Goal: Transaction & Acquisition: Book appointment/travel/reservation

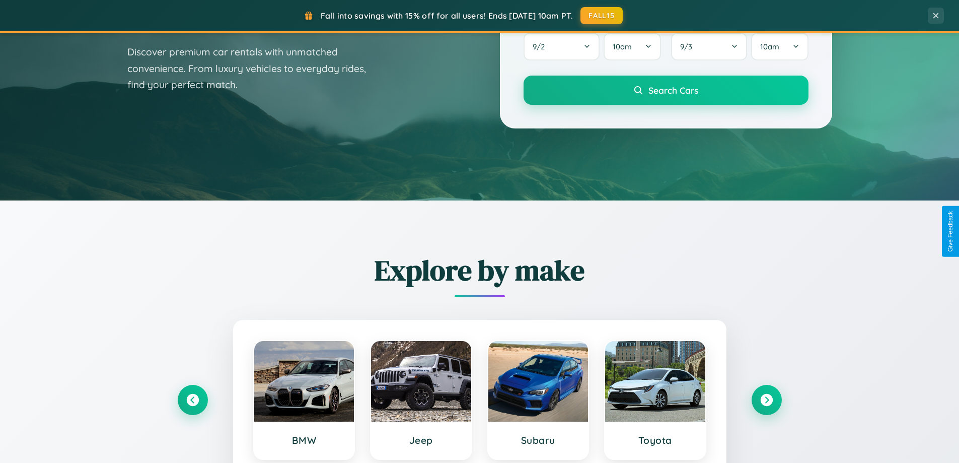
scroll to position [693, 0]
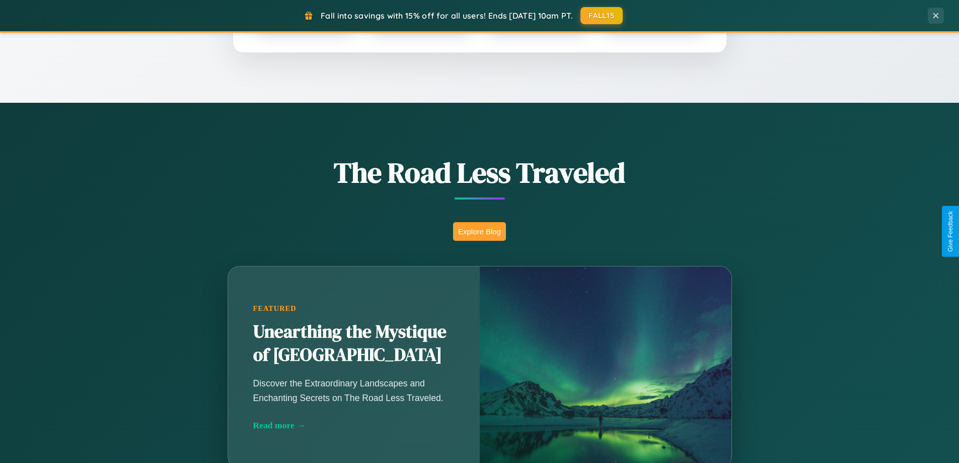
click at [479, 231] on button "Explore Blog" at bounding box center [479, 231] width 53 height 19
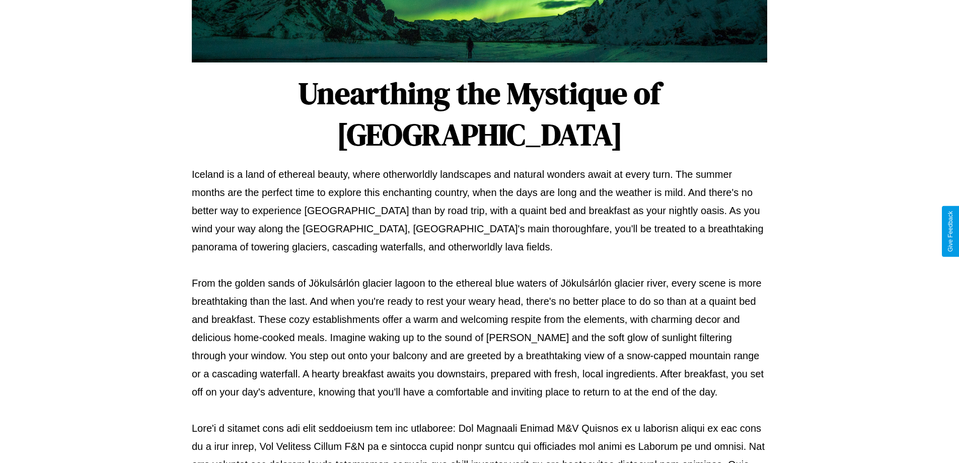
scroll to position [326, 0]
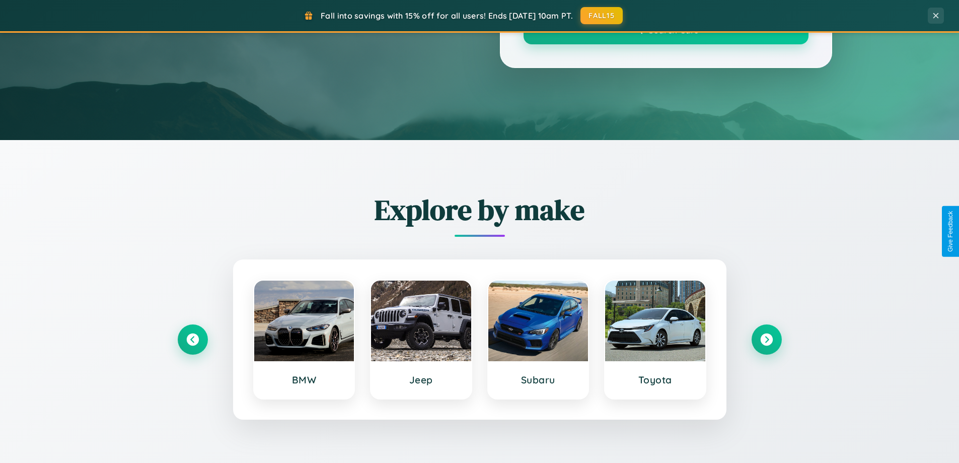
scroll to position [693, 0]
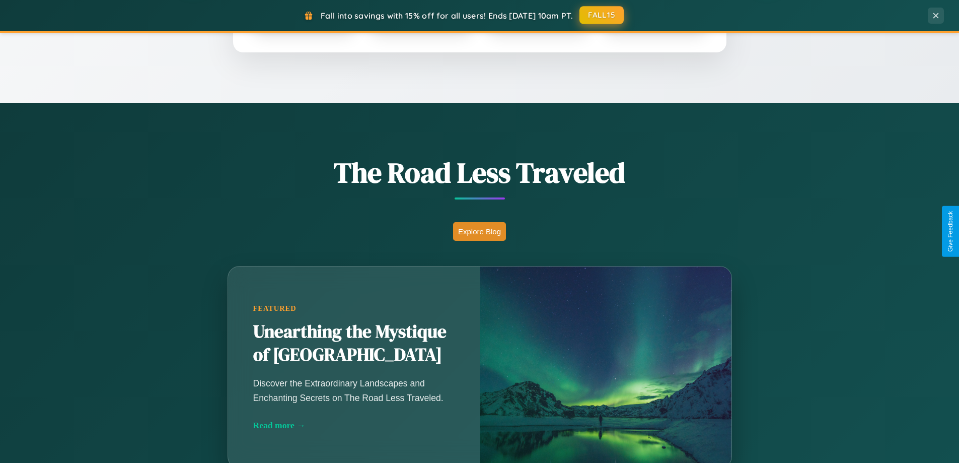
click at [602, 15] on button "FALL15" at bounding box center [601, 15] width 44 height 18
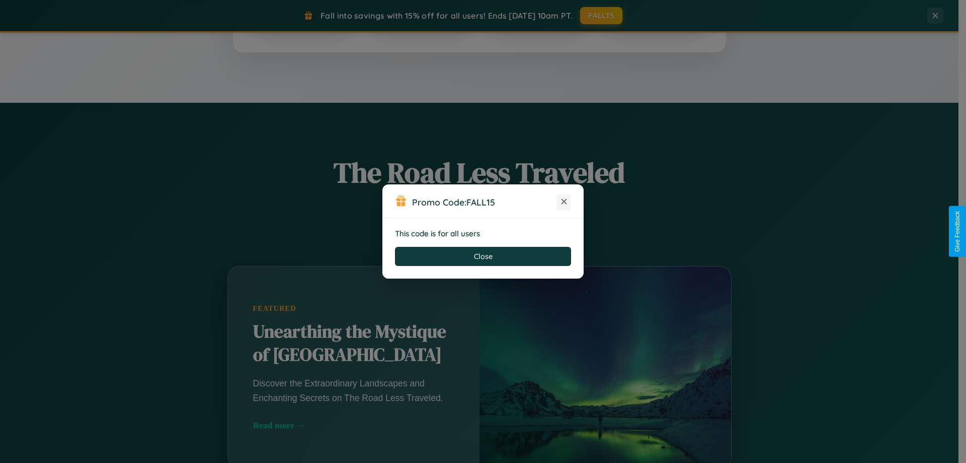
click at [564, 202] on icon at bounding box center [564, 201] width 10 height 10
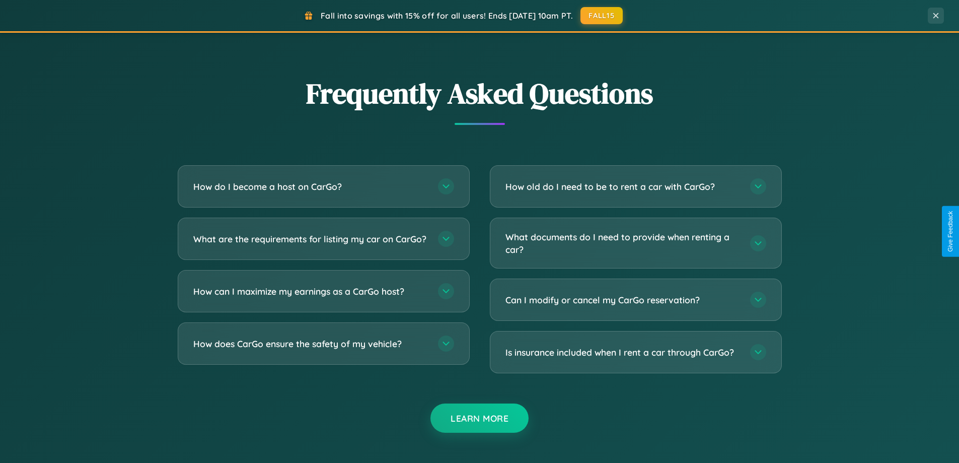
scroll to position [1937, 0]
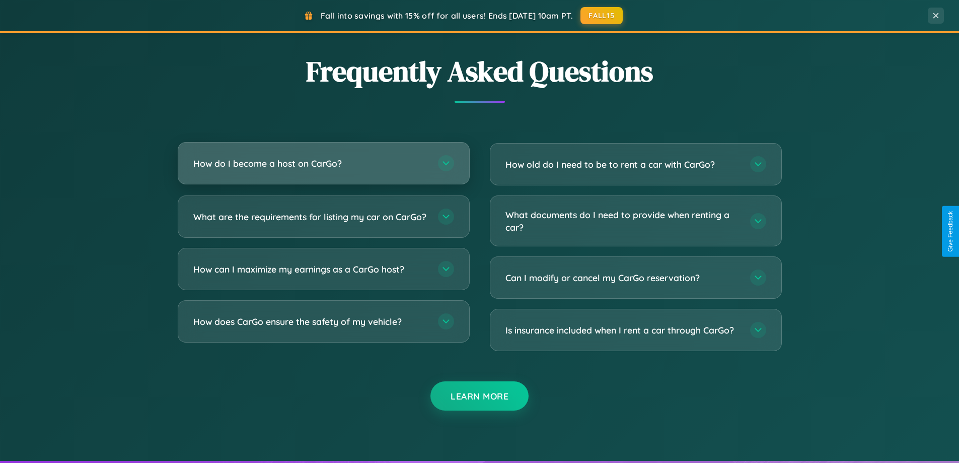
click at [323, 163] on h3 "How do I become a host on CarGo?" at bounding box center [310, 163] width 235 height 13
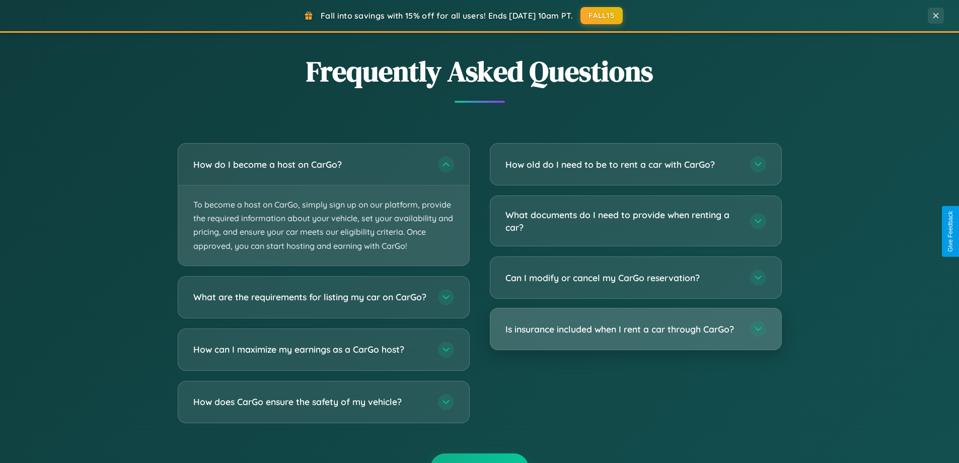
click at [635, 329] on h3 "Is insurance included when I rent a car through CarGo?" at bounding box center [622, 329] width 235 height 13
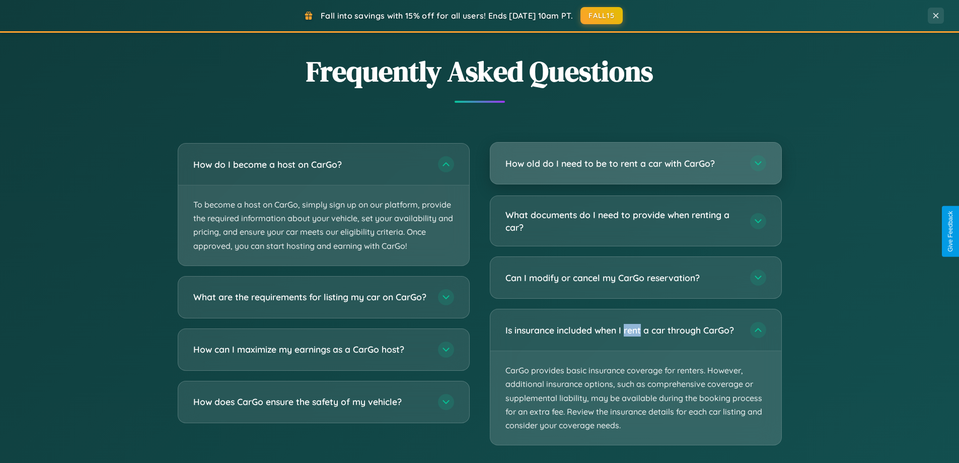
click at [635, 164] on h3 "How old do I need to be to rent a car with CarGo?" at bounding box center [622, 163] width 235 height 13
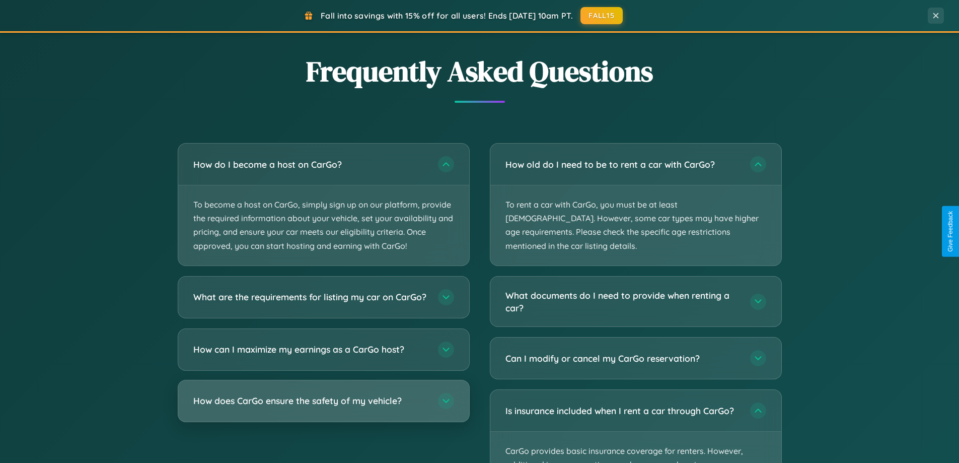
click at [323, 407] on h3 "How does CarGo ensure the safety of my vehicle?" at bounding box center [310, 400] width 235 height 13
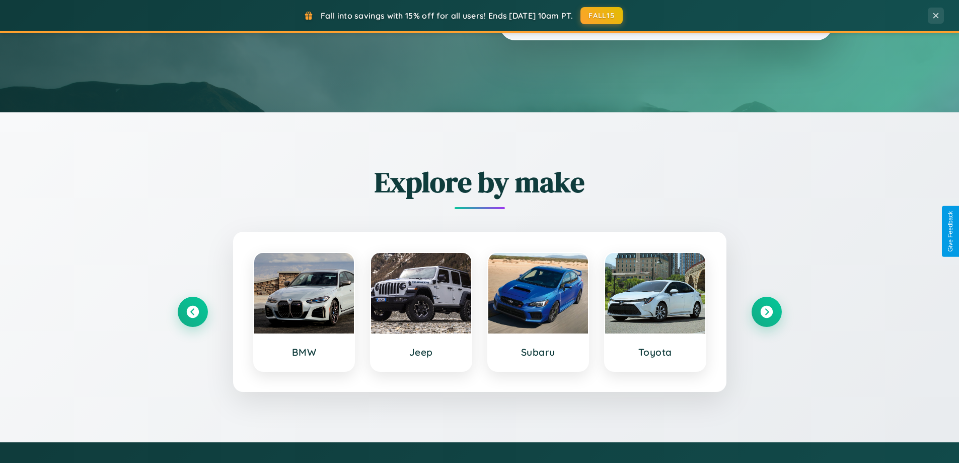
scroll to position [30, 0]
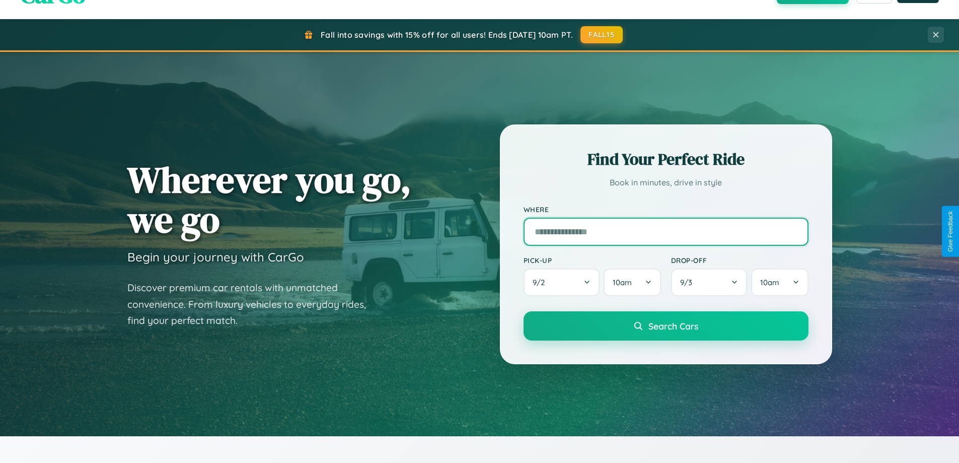
click at [665, 231] on input "text" at bounding box center [665, 231] width 285 height 28
type input "*****"
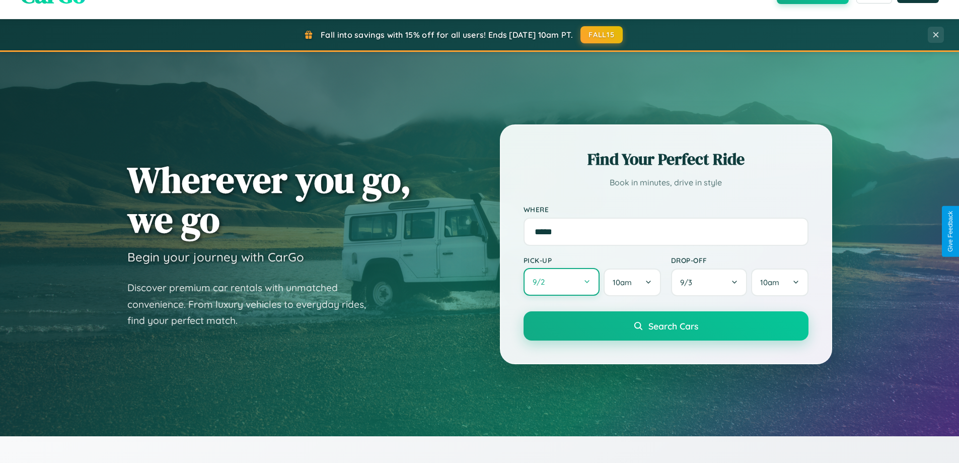
click at [561, 282] on button "9 / 2" at bounding box center [561, 282] width 77 height 28
select select "*"
select select "****"
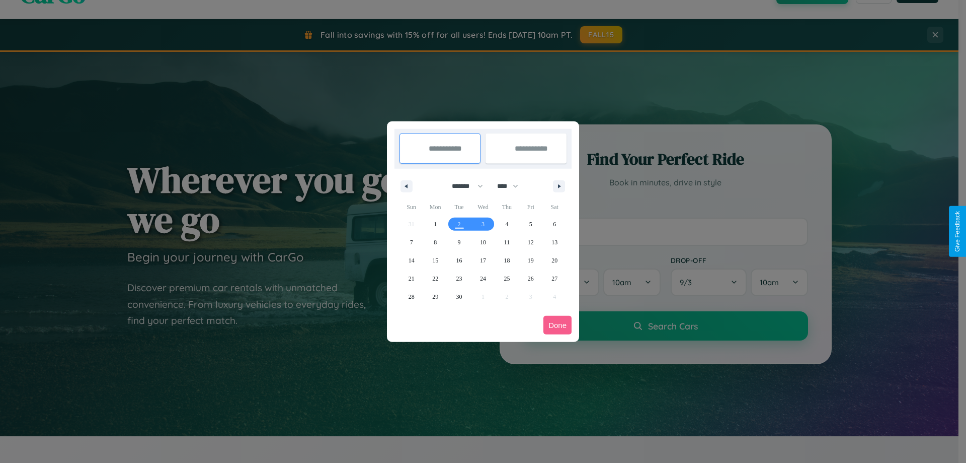
click at [463, 186] on select "******* ******** ***** ***** *** **** **** ****** ********* ******* ******** **…" at bounding box center [465, 186] width 43 height 17
select select "*"
drag, startPoint x: 512, startPoint y: 186, endPoint x: 483, endPoint y: 202, distance: 33.3
click at [512, 186] on select "**** **** **** **** **** **** **** **** **** **** **** **** **** **** **** ****…" at bounding box center [507, 186] width 30 height 17
select select "****"
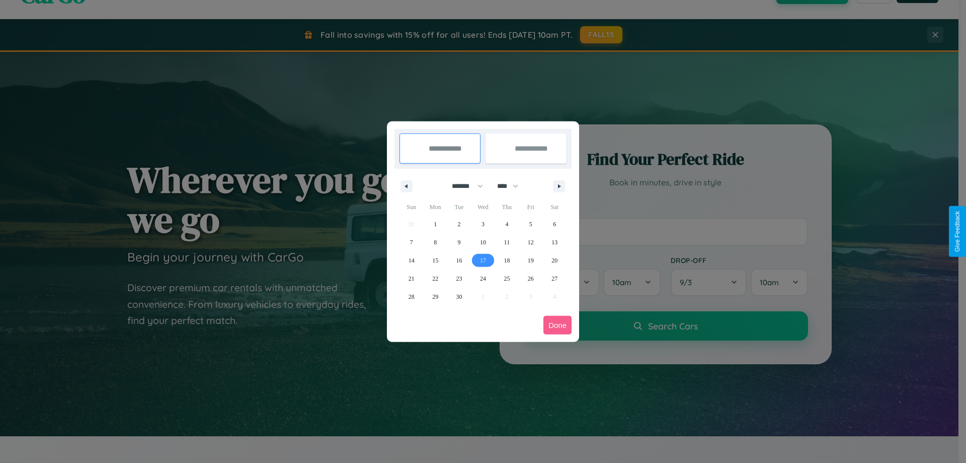
click at [483, 260] on span "17" at bounding box center [483, 260] width 6 height 18
type input "**********"
click at [555, 278] on span "27" at bounding box center [555, 278] width 6 height 18
type input "**********"
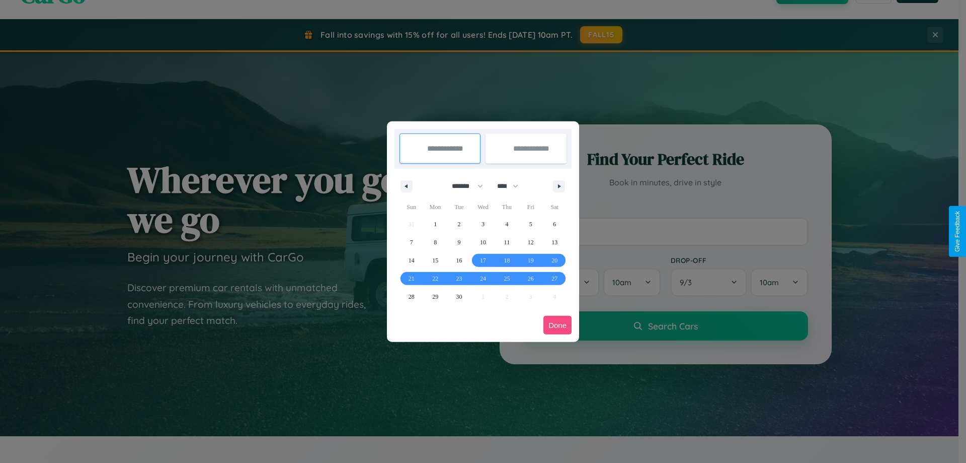
click at [558, 325] on button "Done" at bounding box center [558, 325] width 28 height 19
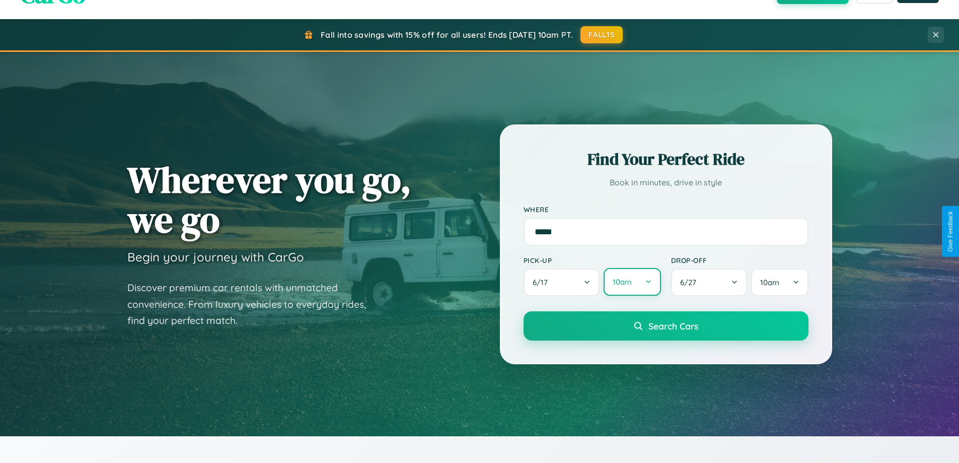
click at [632, 282] on button "10am" at bounding box center [632, 282] width 57 height 28
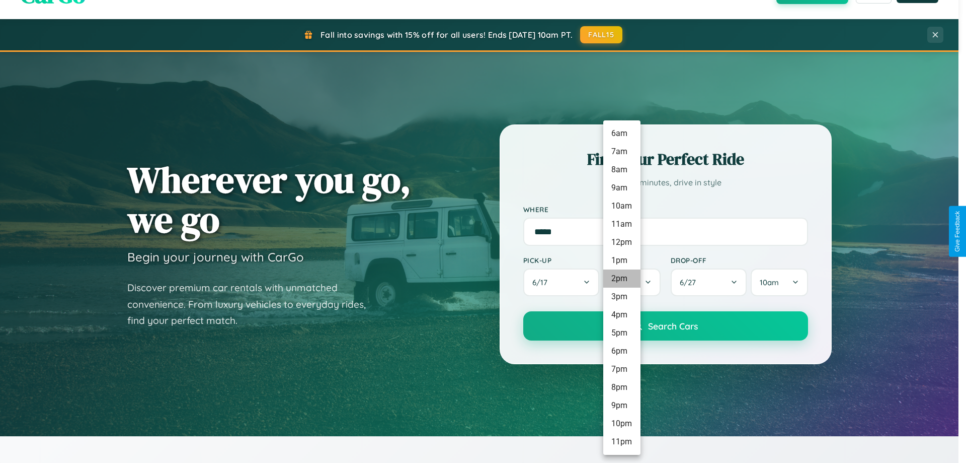
click at [622, 278] on li "2pm" at bounding box center [622, 278] width 37 height 18
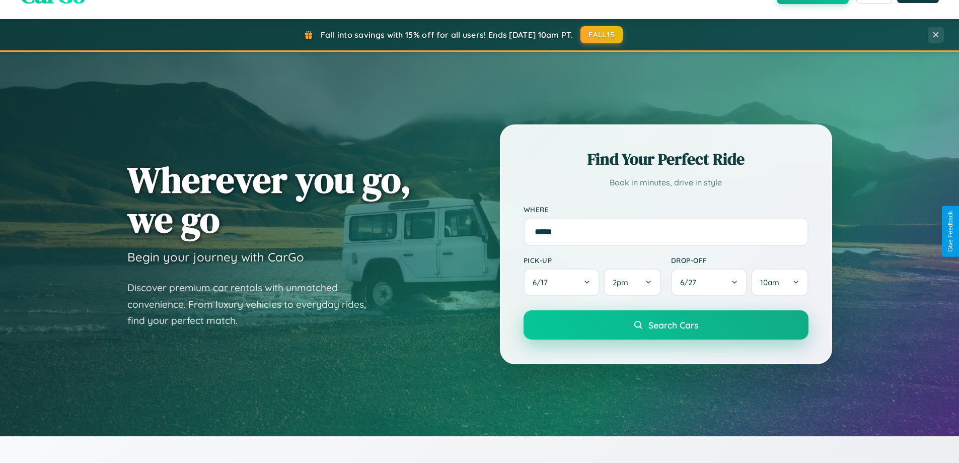
click at [665, 326] on span "Search Cars" at bounding box center [673, 324] width 50 height 11
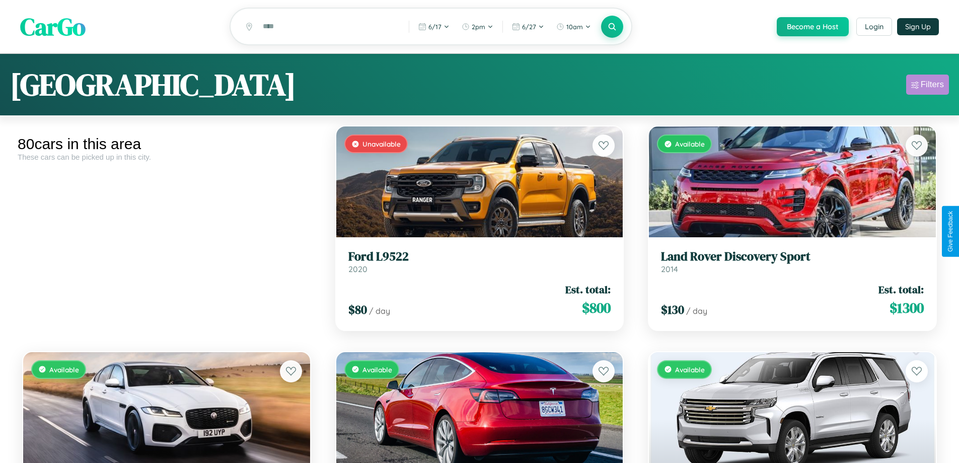
click at [927, 86] on div "Filters" at bounding box center [932, 85] width 23 height 10
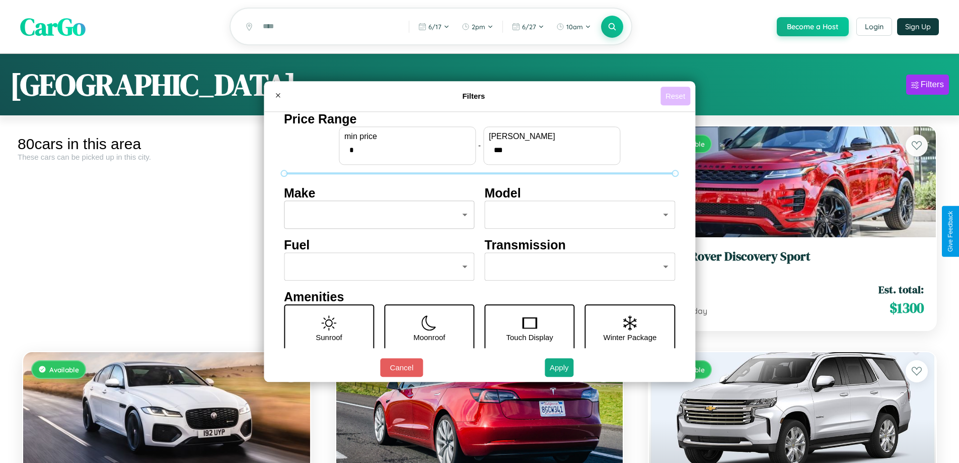
click at [676, 96] on button "Reset" at bounding box center [675, 96] width 30 height 19
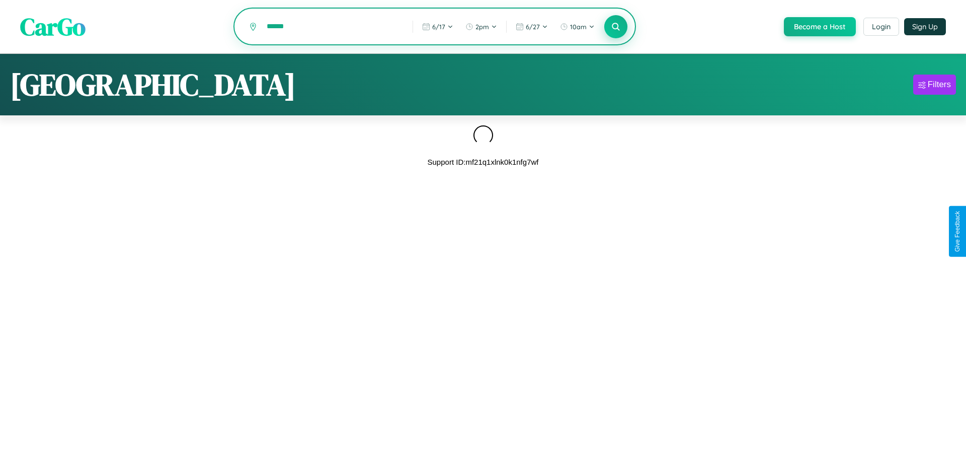
type input "******"
click at [615, 27] on icon at bounding box center [616, 27] width 10 height 10
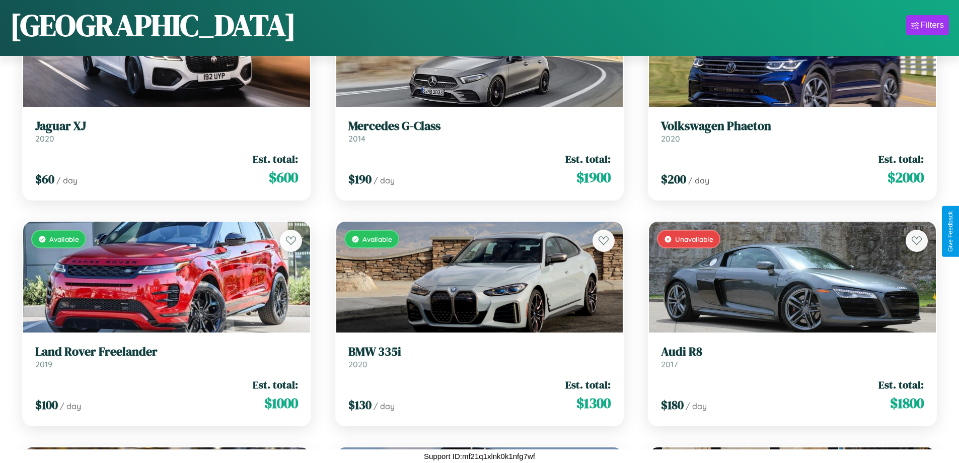
scroll to position [1494, 0]
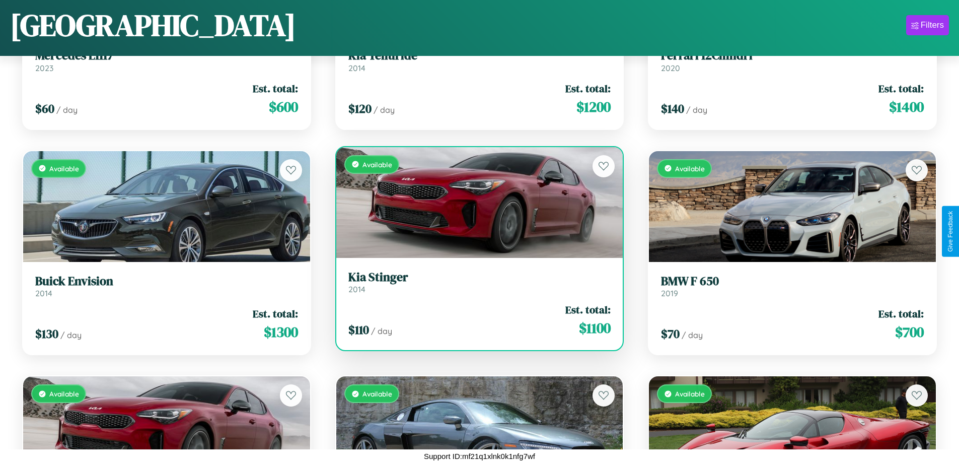
click at [475, 202] on div "Available" at bounding box center [479, 202] width 287 height 111
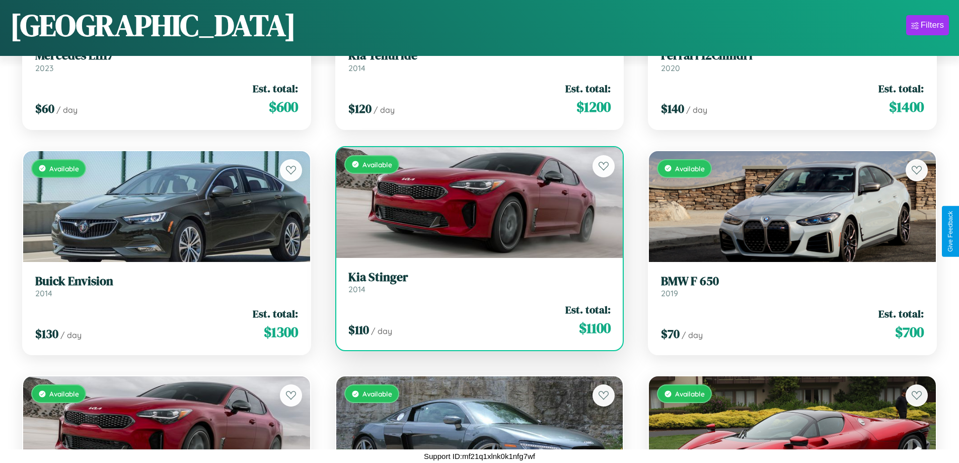
click at [475, 202] on div "Available" at bounding box center [479, 202] width 287 height 111
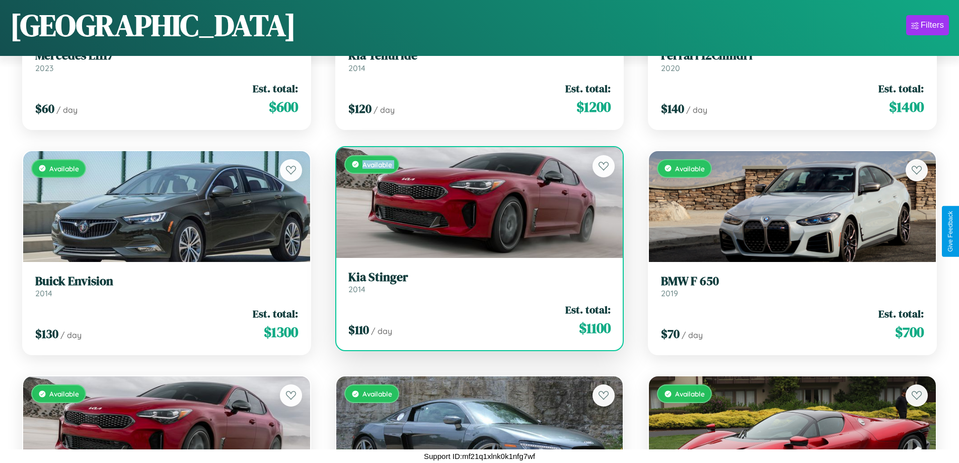
click at [475, 202] on div "Available" at bounding box center [479, 202] width 287 height 111
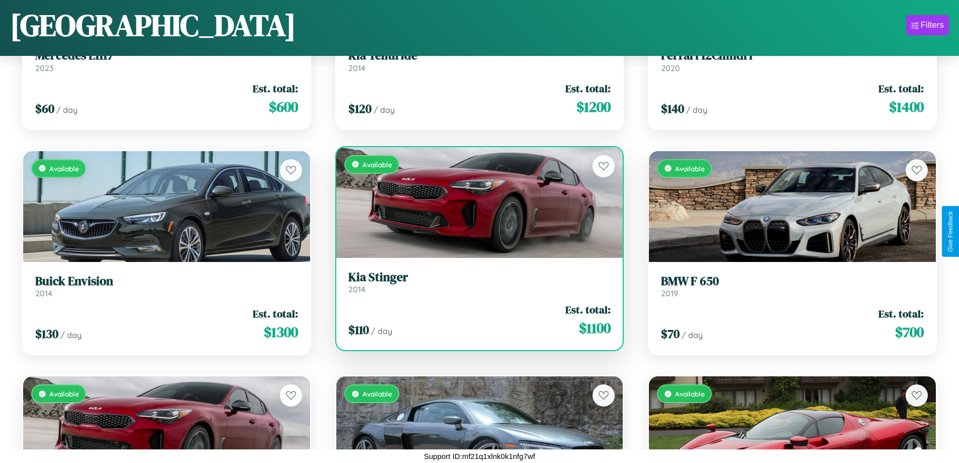
click at [475, 202] on div "Available" at bounding box center [479, 202] width 287 height 111
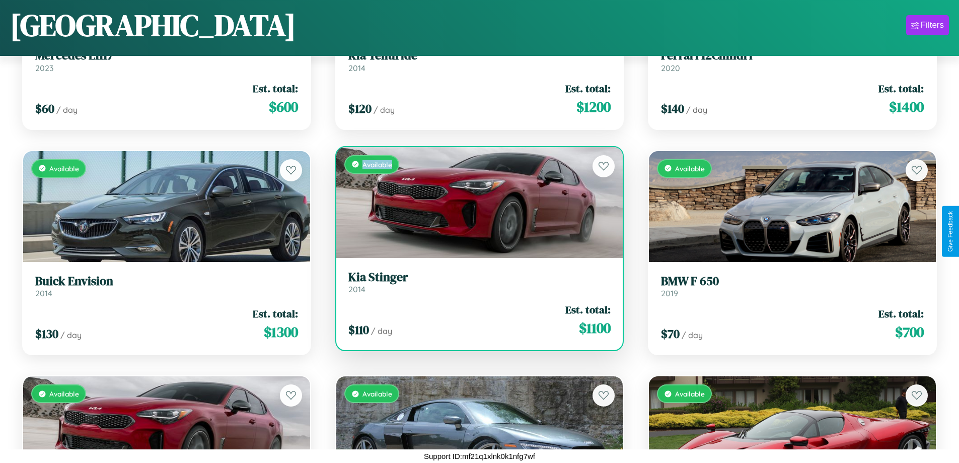
click at [475, 202] on div "Available" at bounding box center [479, 202] width 287 height 111
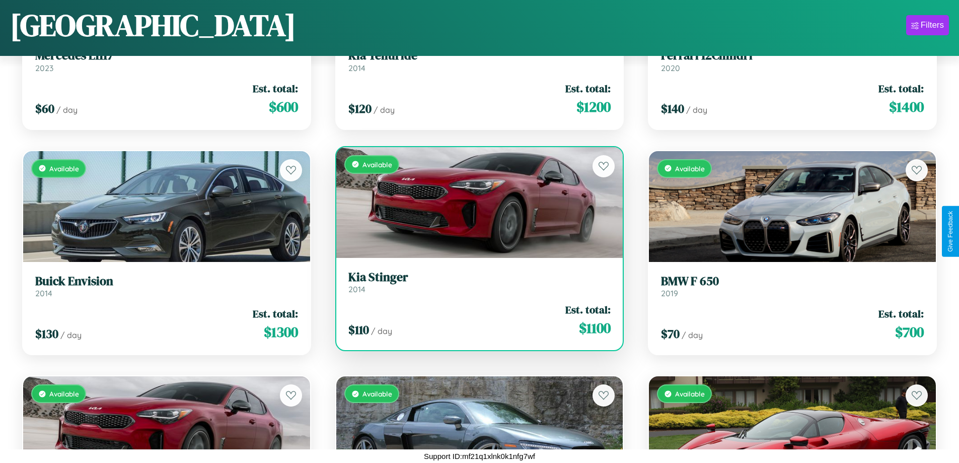
click at [475, 281] on h3 "Kia Stinger" at bounding box center [479, 277] width 263 height 15
